Goal: Navigation & Orientation: Find specific page/section

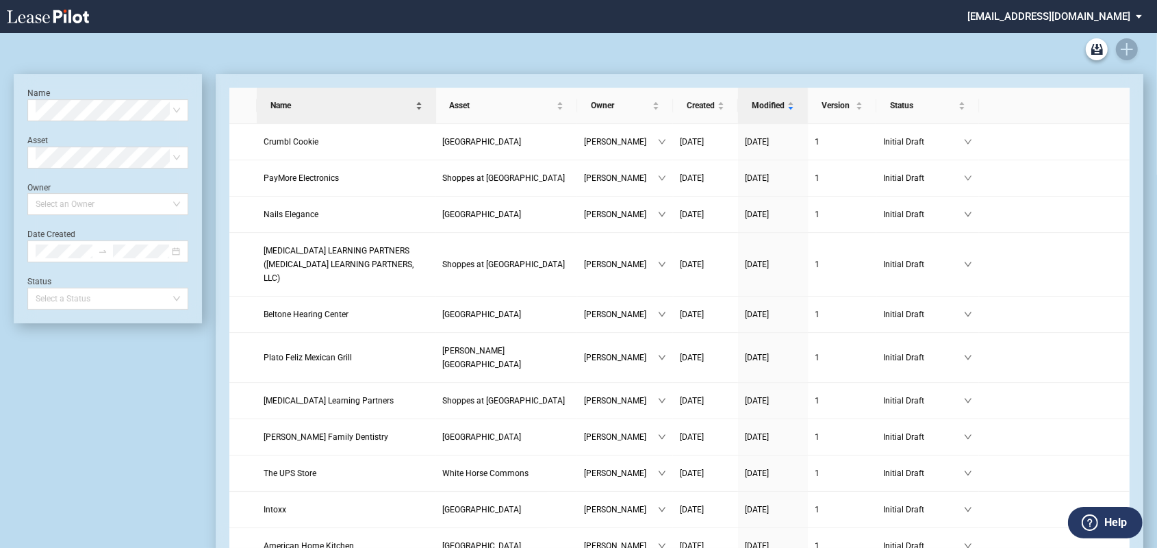
click at [429, 102] on div "Name" at bounding box center [347, 106] width 166 height 14
